Goal: Task Accomplishment & Management: Use online tool/utility

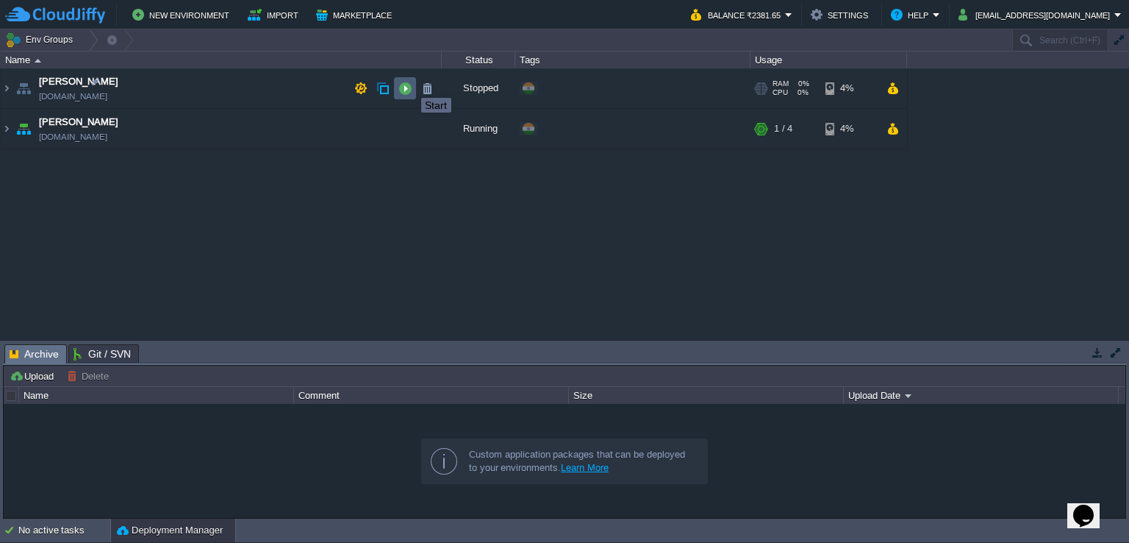
click at [410, 85] on button "button" at bounding box center [405, 88] width 13 height 13
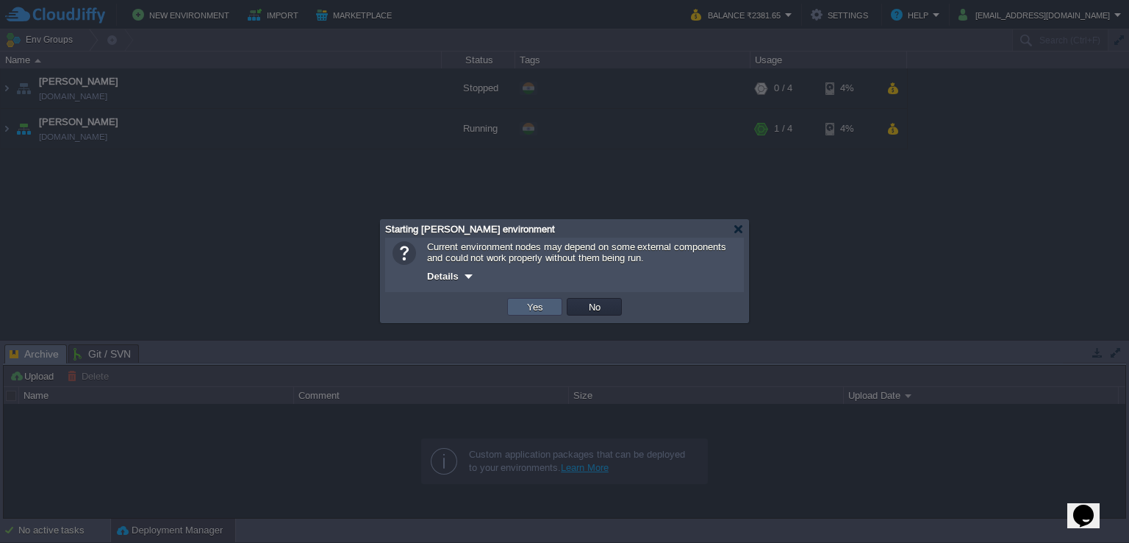
click at [520, 301] on td "Yes" at bounding box center [534, 307] width 55 height 18
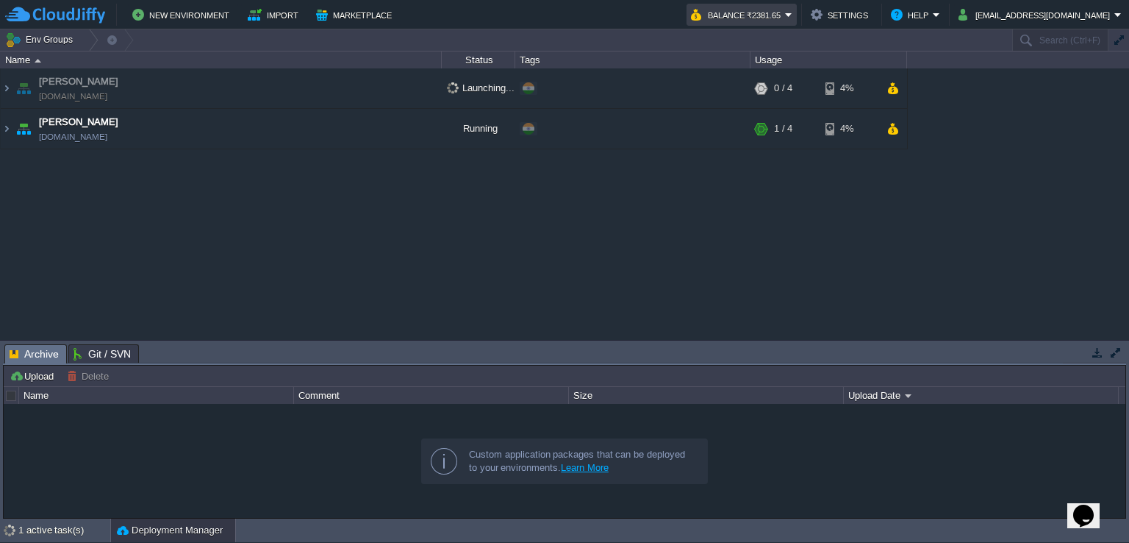
click at [793, 15] on em "Balance ₹2381.65" at bounding box center [741, 15] width 101 height 18
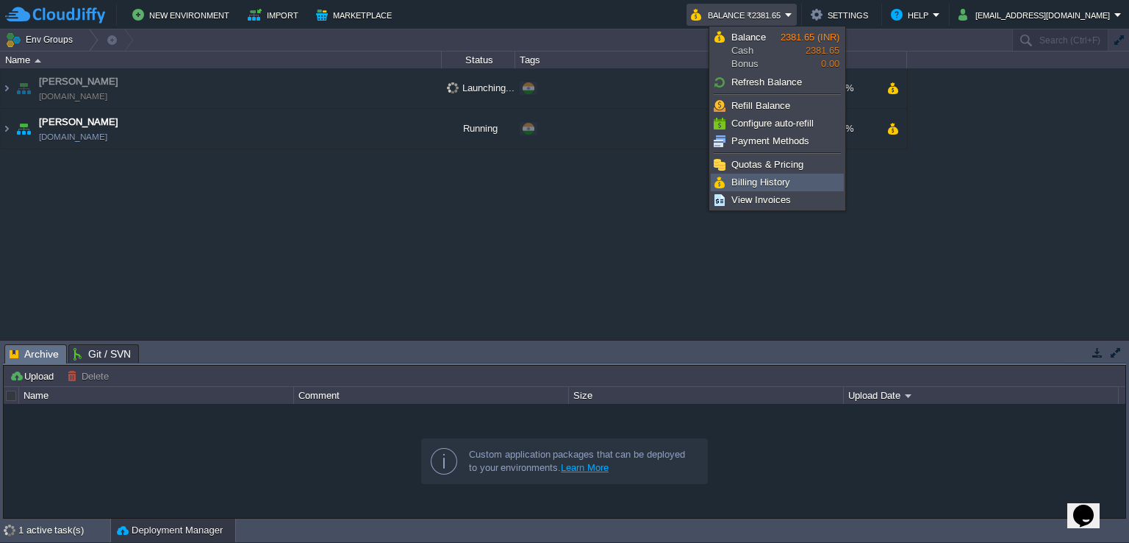
click at [796, 177] on link "Billing History" at bounding box center [778, 182] width 132 height 16
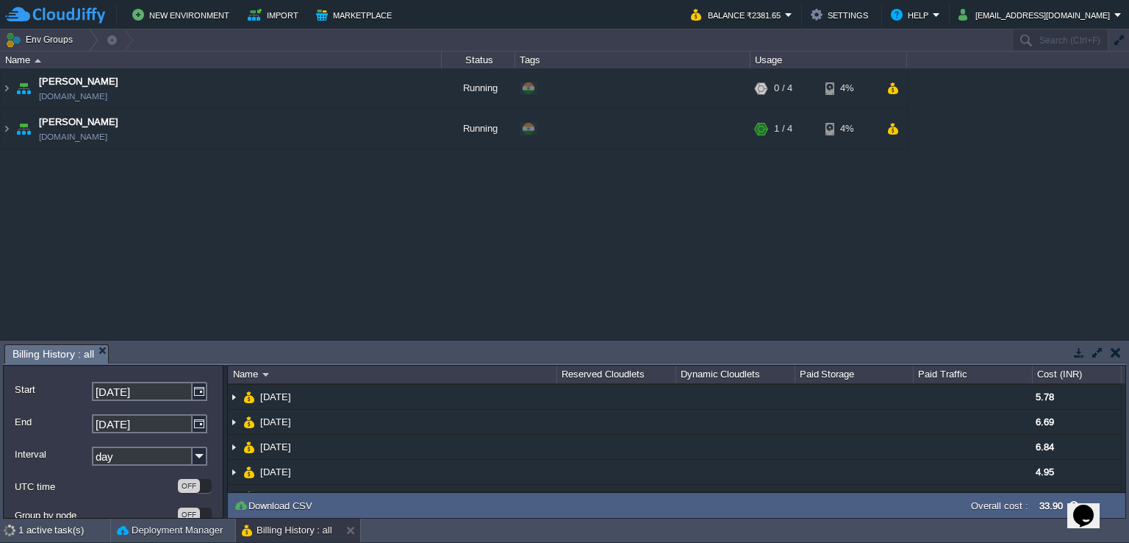
scroll to position [94, 0]
click at [1116, 357] on button "button" at bounding box center [1116, 352] width 10 height 13
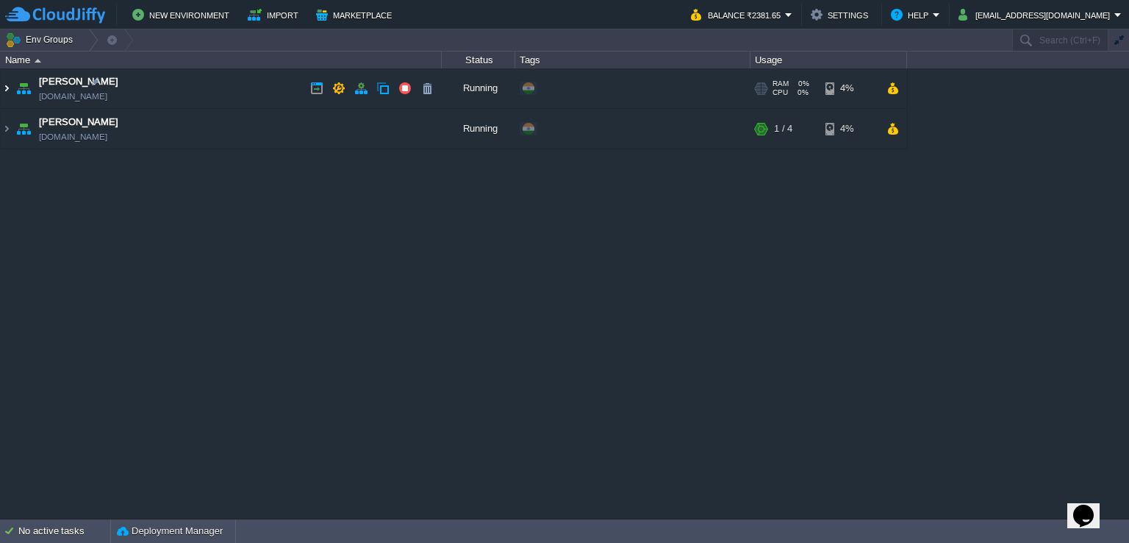
click at [6, 86] on img at bounding box center [7, 88] width 12 height 40
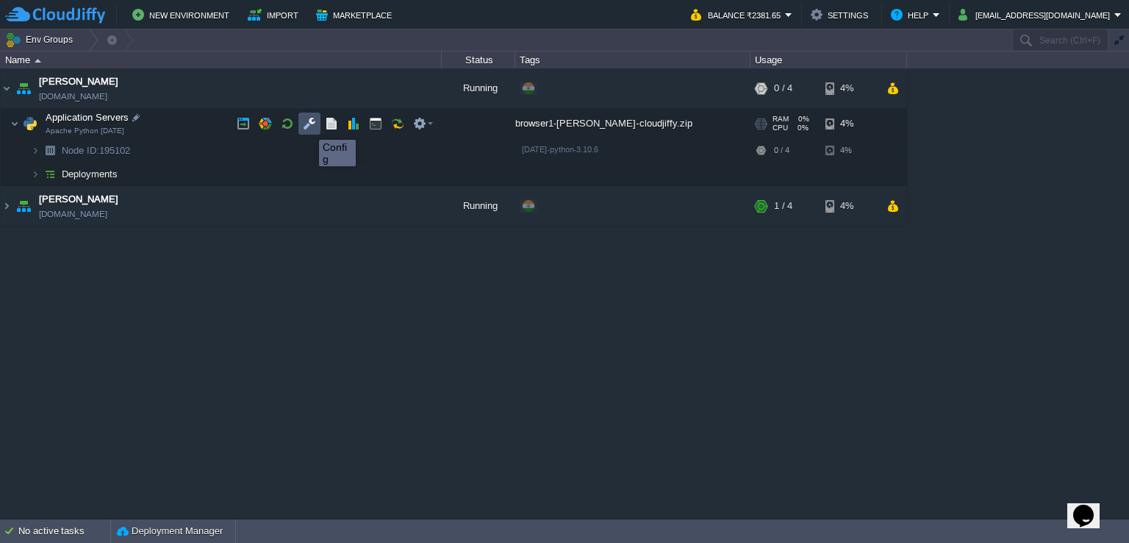
click at [308, 126] on button "button" at bounding box center [309, 123] width 13 height 13
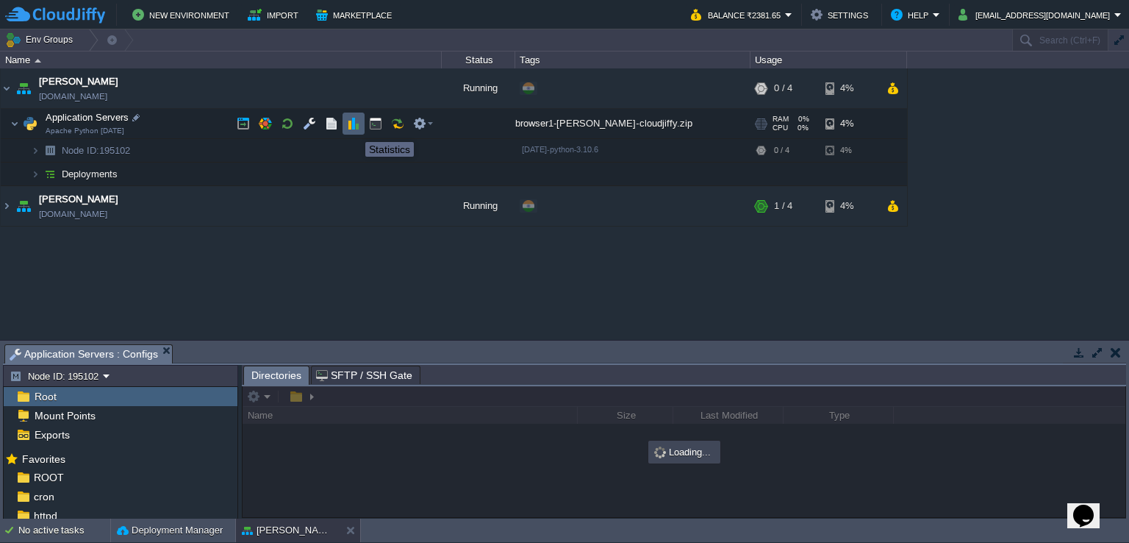
click at [354, 129] on button "button" at bounding box center [353, 123] width 13 height 13
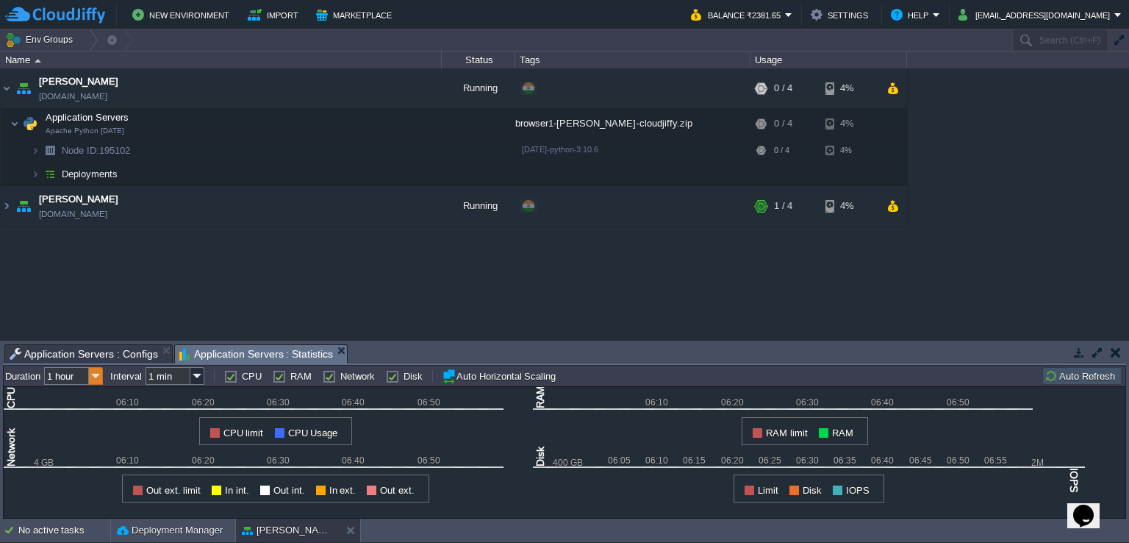
click at [95, 373] on img at bounding box center [96, 376] width 14 height 18
click at [417, 291] on div "[PERSON_NAME] [DOMAIN_NAME] Running + Add to Env Group RAM 0% CPU 0% 0 / 4 4% A…" at bounding box center [564, 203] width 1129 height 271
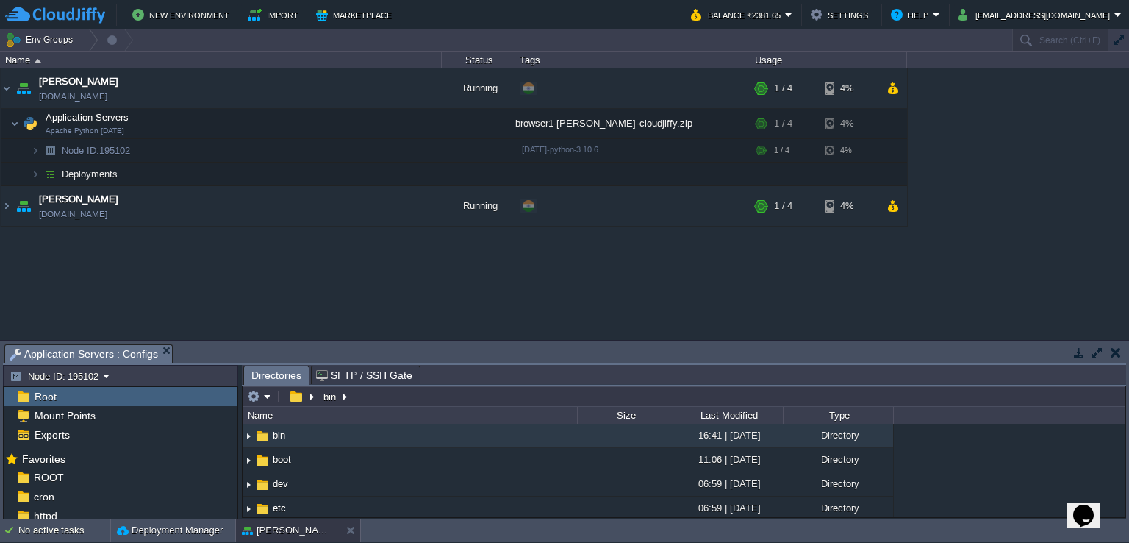
click at [1103, 348] on button "button" at bounding box center [1097, 352] width 13 height 13
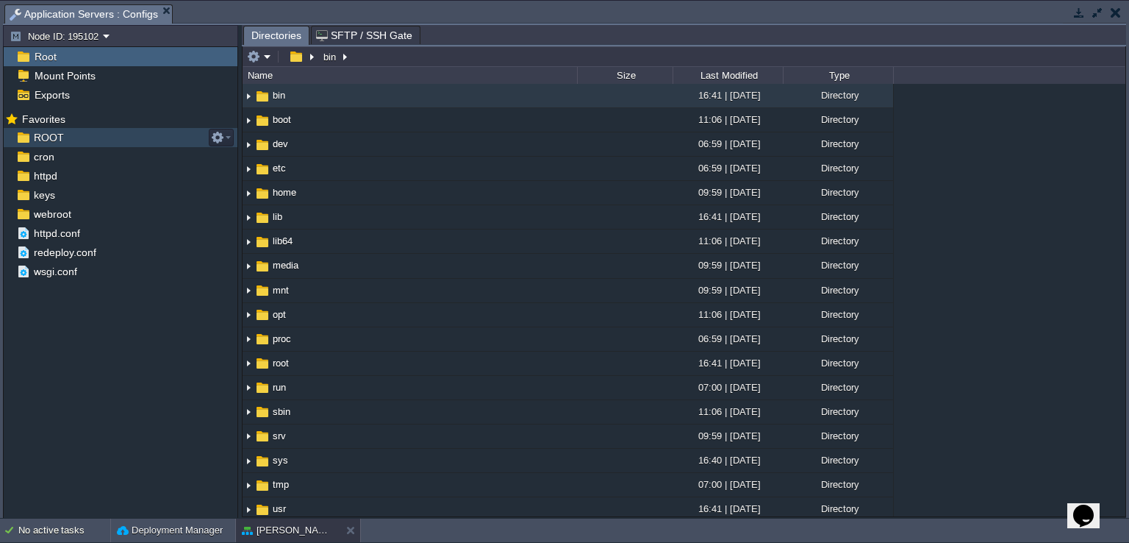
click at [84, 143] on div "ROOT" at bounding box center [121, 137] width 234 height 19
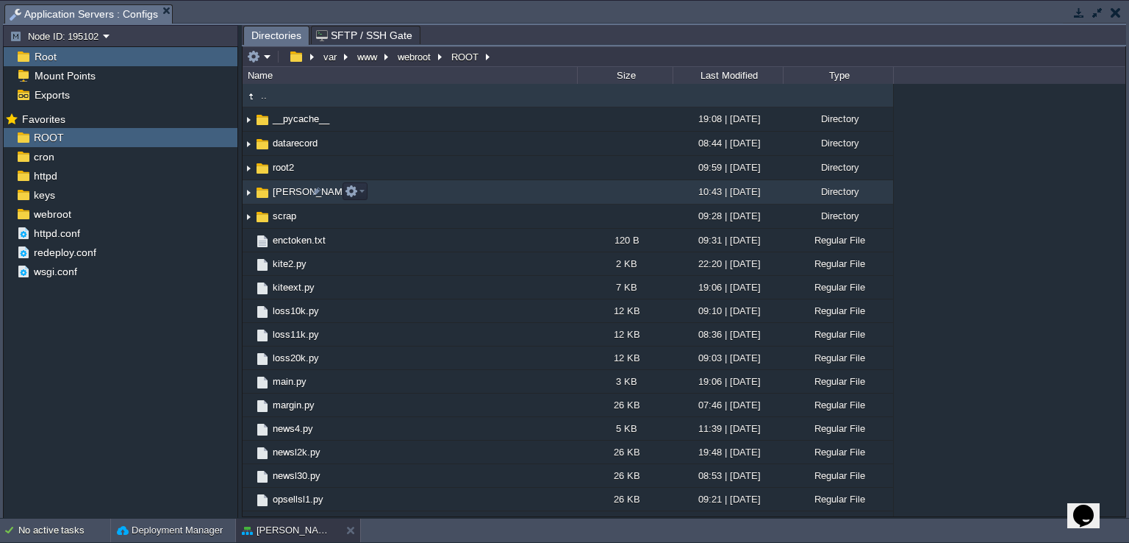
click at [250, 195] on img at bounding box center [249, 192] width 12 height 23
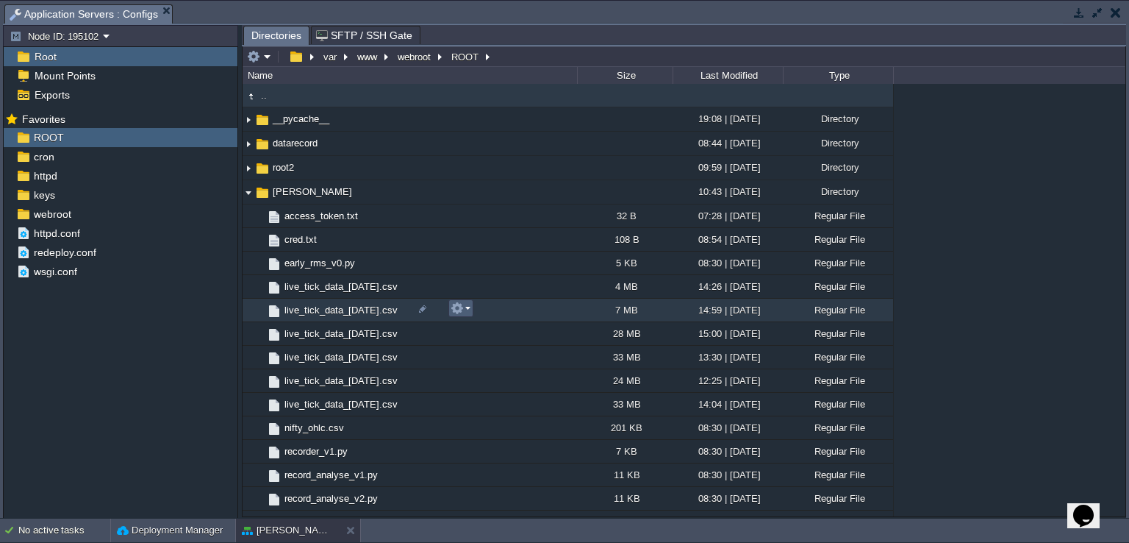
click at [462, 308] on button "button" at bounding box center [457, 307] width 13 height 13
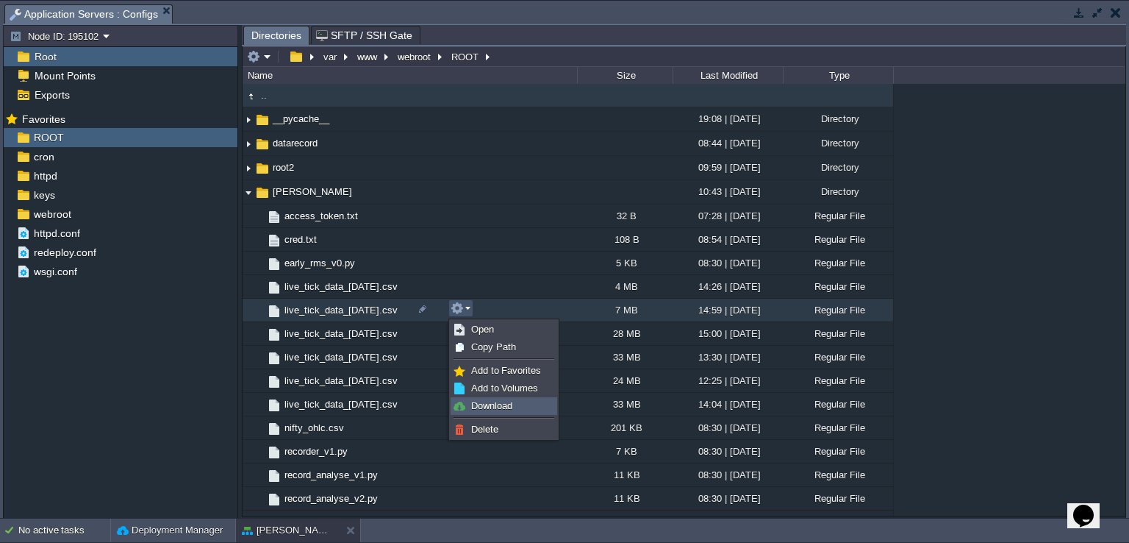
click at [514, 402] on link "Download" at bounding box center [503, 406] width 105 height 16
